Goal: Answer question/provide support: Share knowledge or assist other users

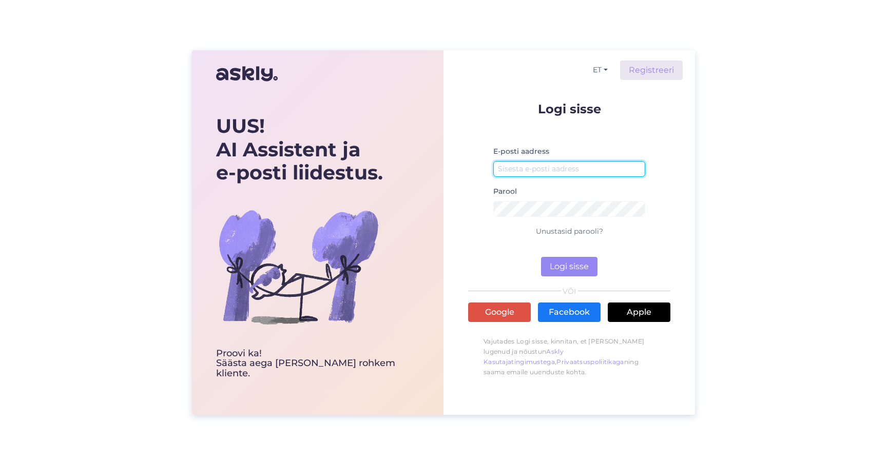
click at [507, 170] on input "email" at bounding box center [569, 169] width 152 height 16
type input "[EMAIL_ADDRESS][PERSON_NAME][DOMAIN_NAME]"
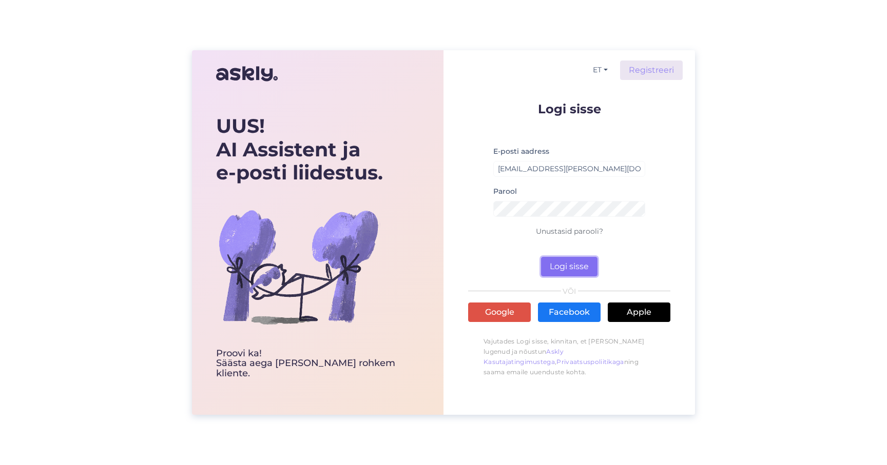
click at [574, 269] on button "Logi sisse" at bounding box center [569, 266] width 56 height 19
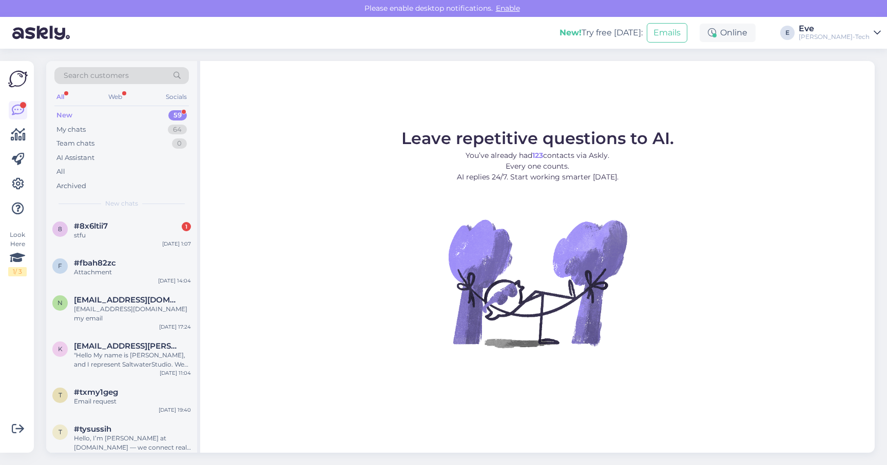
click at [860, 35] on div "[PERSON_NAME]-Tech" at bounding box center [833, 37] width 71 height 8
click at [860, 78] on button "Open" at bounding box center [858, 79] width 29 height 16
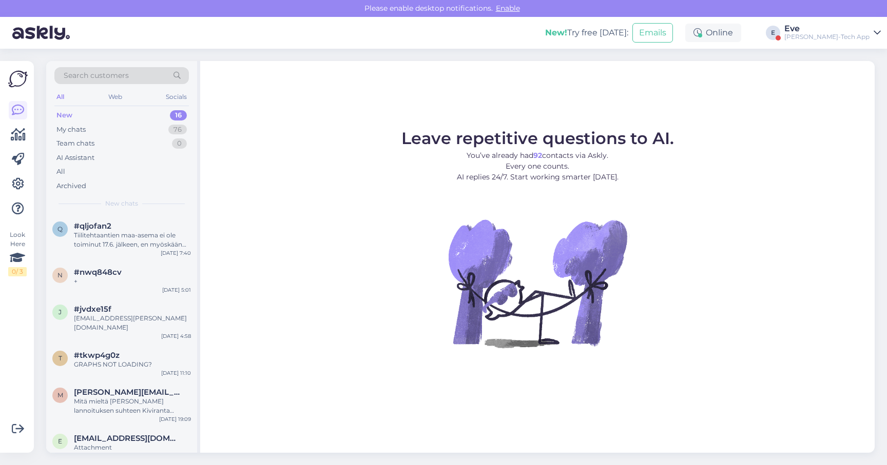
click at [70, 112] on div "New" at bounding box center [64, 115] width 16 height 10
click at [73, 125] on div "My chats" at bounding box center [70, 130] width 29 height 10
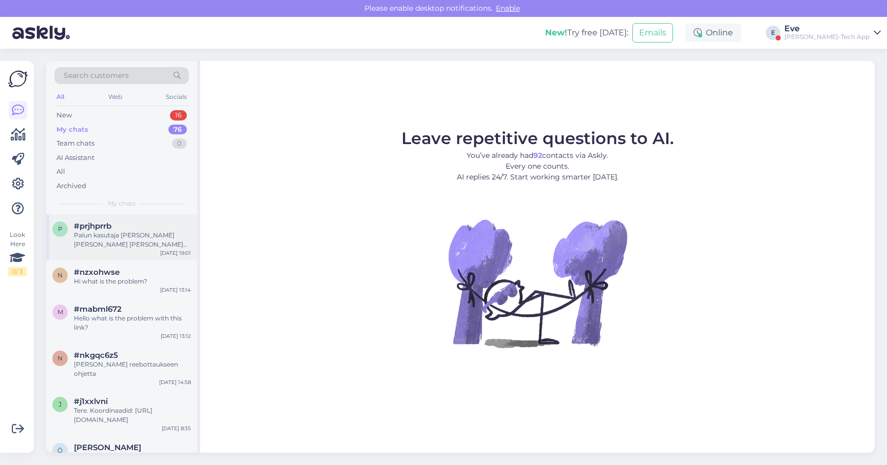
click at [97, 242] on div "Palun kasutaja [PERSON_NAME] [PERSON_NAME] [PERSON_NAME] jàrgi vaadata" at bounding box center [132, 240] width 117 height 18
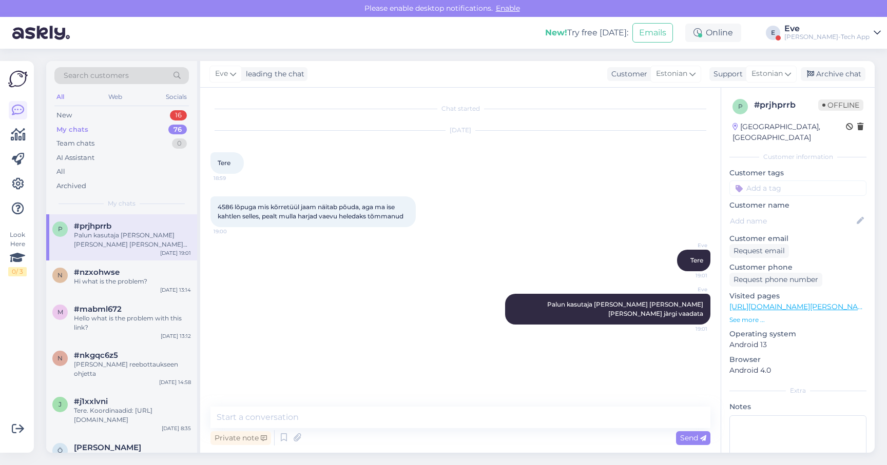
scroll to position [59, 0]
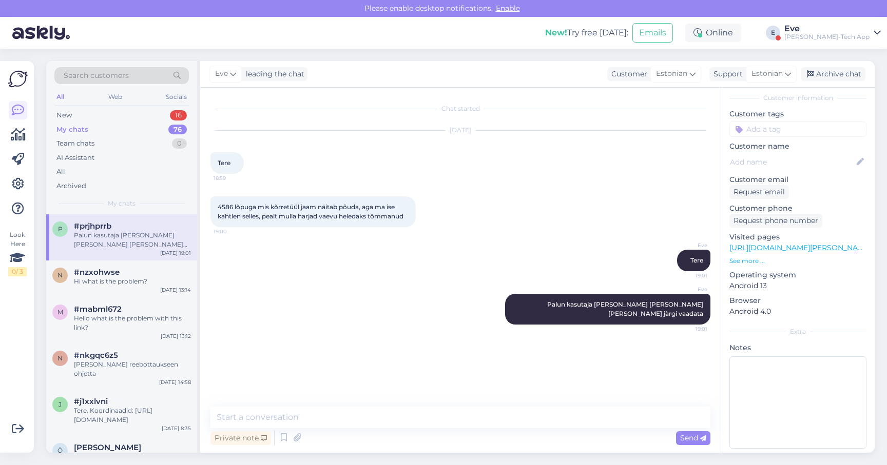
click at [799, 243] on link "[URL][DOMAIN_NAME][PERSON_NAME]" at bounding box center [800, 247] width 142 height 9
click at [749, 257] on p "See more ..." at bounding box center [797, 261] width 137 height 9
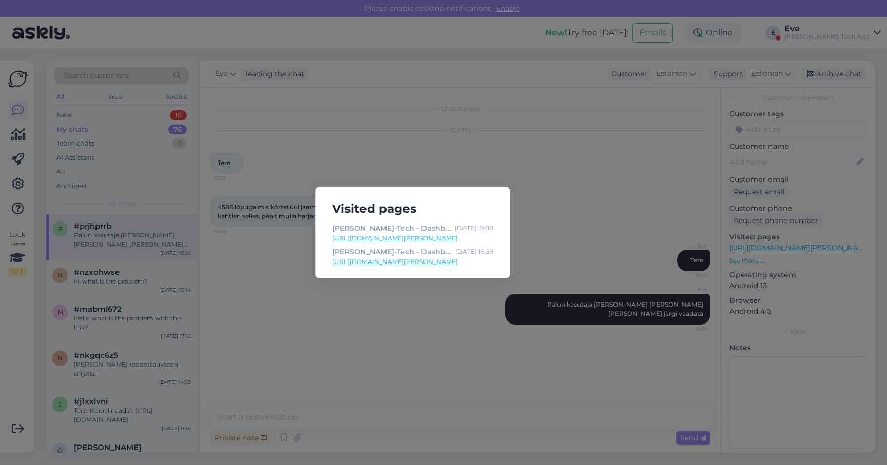
click at [596, 149] on div "Visited pages [PERSON_NAME]-Tech - Dashboard details [DATE] 19:00 [URL][DOMAIN_…" at bounding box center [443, 232] width 887 height 465
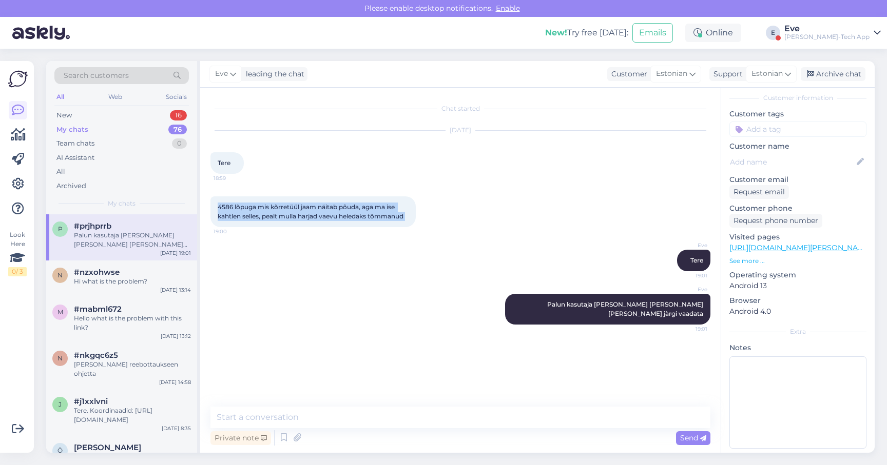
drag, startPoint x: 217, startPoint y: 208, endPoint x: 399, endPoint y: 236, distance: 184.8
click at [399, 238] on div "Chat started [DATE] Tere 18:59 4586 lõpuga mis kõrretüül jaam näitab põuda, aga…" at bounding box center [464, 248] width 509 height 300
copy div "4586 lõpuga mis kõrretüül jaam näitab põuda, aga ma ise kahtlen selles, pealt m…"
